Goal: Transaction & Acquisition: Obtain resource

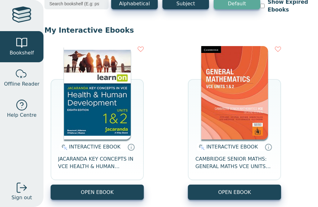
scroll to position [39, 9]
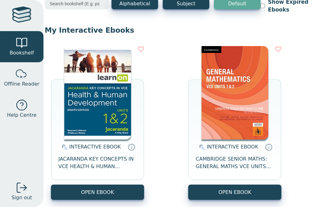
click at [201, 164] on span "CAMBRIDGE SENIOR MATHS: GENERAL MATHS VCE UNITS 1&2 EBOOK 2E" at bounding box center [235, 162] width 78 height 15
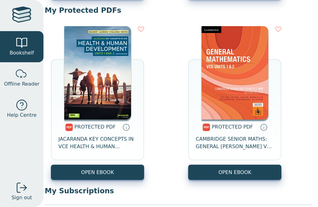
scroll to position [239, 9]
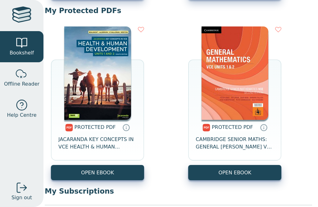
click at [214, 141] on span "CAMBRIDGE SENIOR MATHS: GENERAL [PERSON_NAME] VCE UNITS 1&2" at bounding box center [235, 143] width 78 height 15
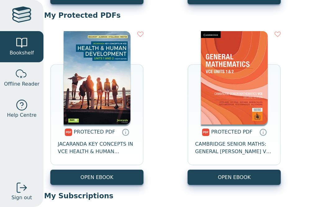
scroll to position [234, 9]
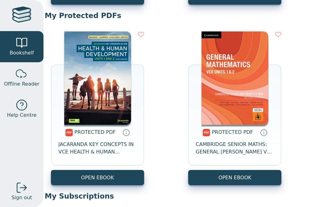
click at [206, 152] on span "CAMBRIDGE SENIOR MATHS: GENERAL [PERSON_NAME] VCE UNITS 1&2" at bounding box center [235, 148] width 78 height 15
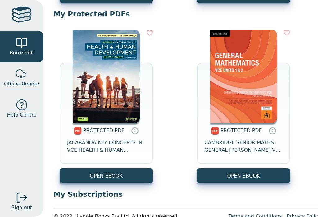
scroll to position [236, 0]
click at [253, 149] on span "CAMBRIDGE SENIOR MATHS: GENERAL [PERSON_NAME] VCE UNITS 1&2" at bounding box center [244, 146] width 78 height 15
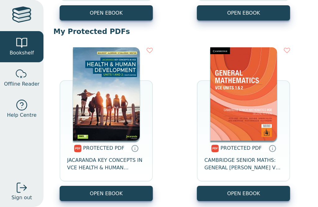
scroll to position [219, 0]
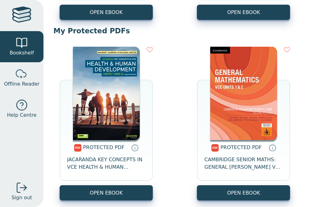
click at [244, 193] on link "OPEN EBOOK" at bounding box center [243, 192] width 93 height 15
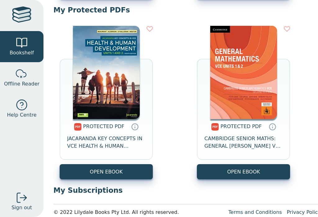
scroll to position [239, 0]
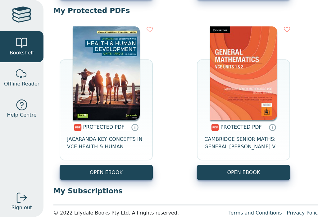
click at [246, 145] on span "CAMBRIDGE SENIOR MATHS: GENERAL [PERSON_NAME] VCE UNITS 1&2" at bounding box center [244, 143] width 78 height 15
click at [225, 141] on span "CAMBRIDGE SENIOR MATHS: GENERAL [PERSON_NAME] VCE UNITS 1&2" at bounding box center [244, 143] width 78 height 15
